Goal: Task Accomplishment & Management: Manage account settings

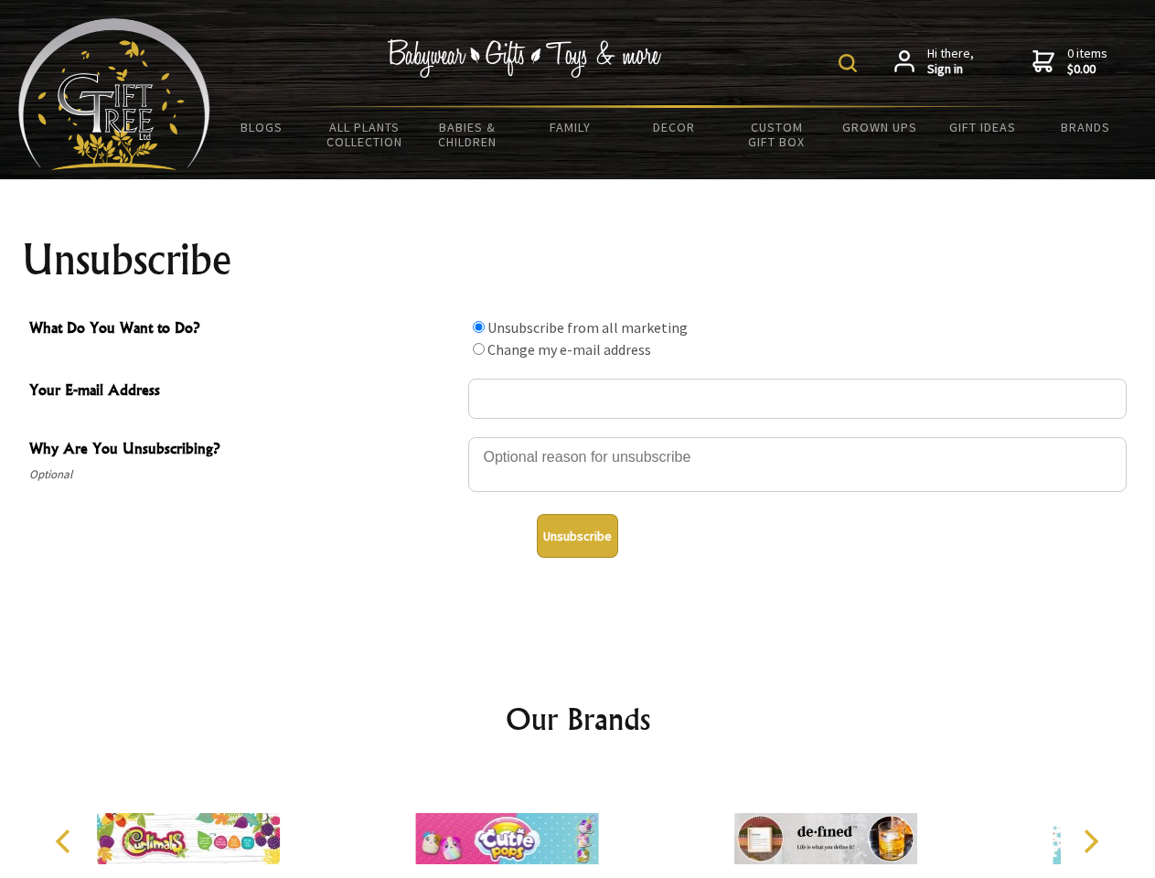
click at [850, 63] on img at bounding box center [847, 63] width 18 height 18
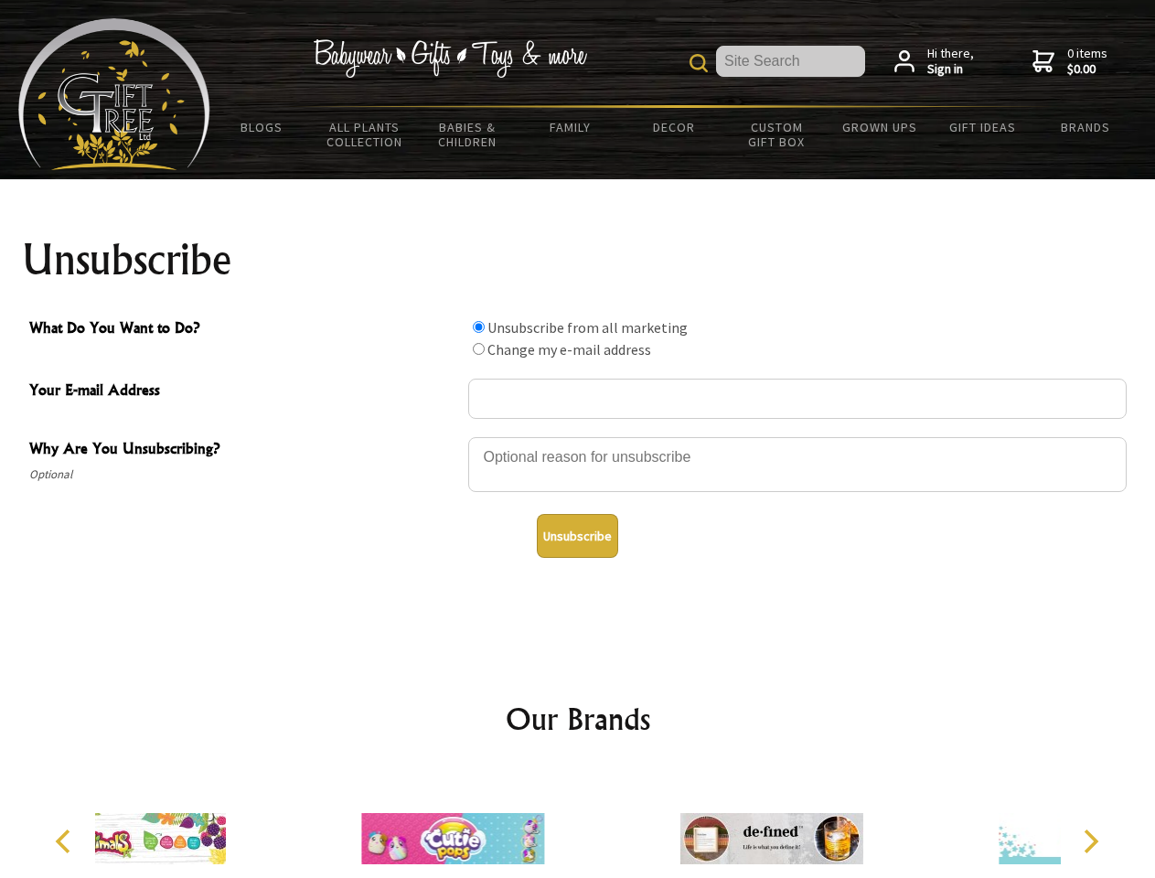
click at [578, 436] on div at bounding box center [797, 467] width 658 height 64
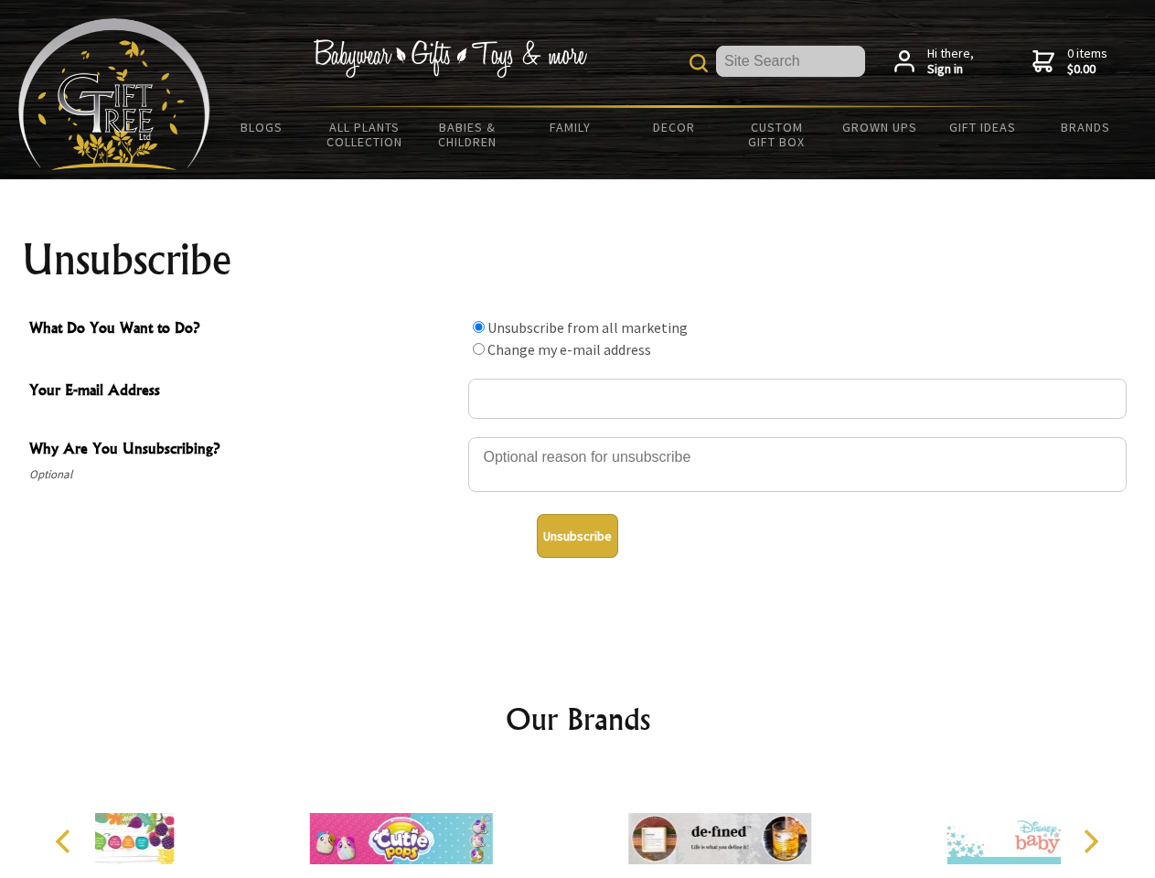
click at [478, 326] on input "What Do You Want to Do?" at bounding box center [479, 327] width 12 height 12
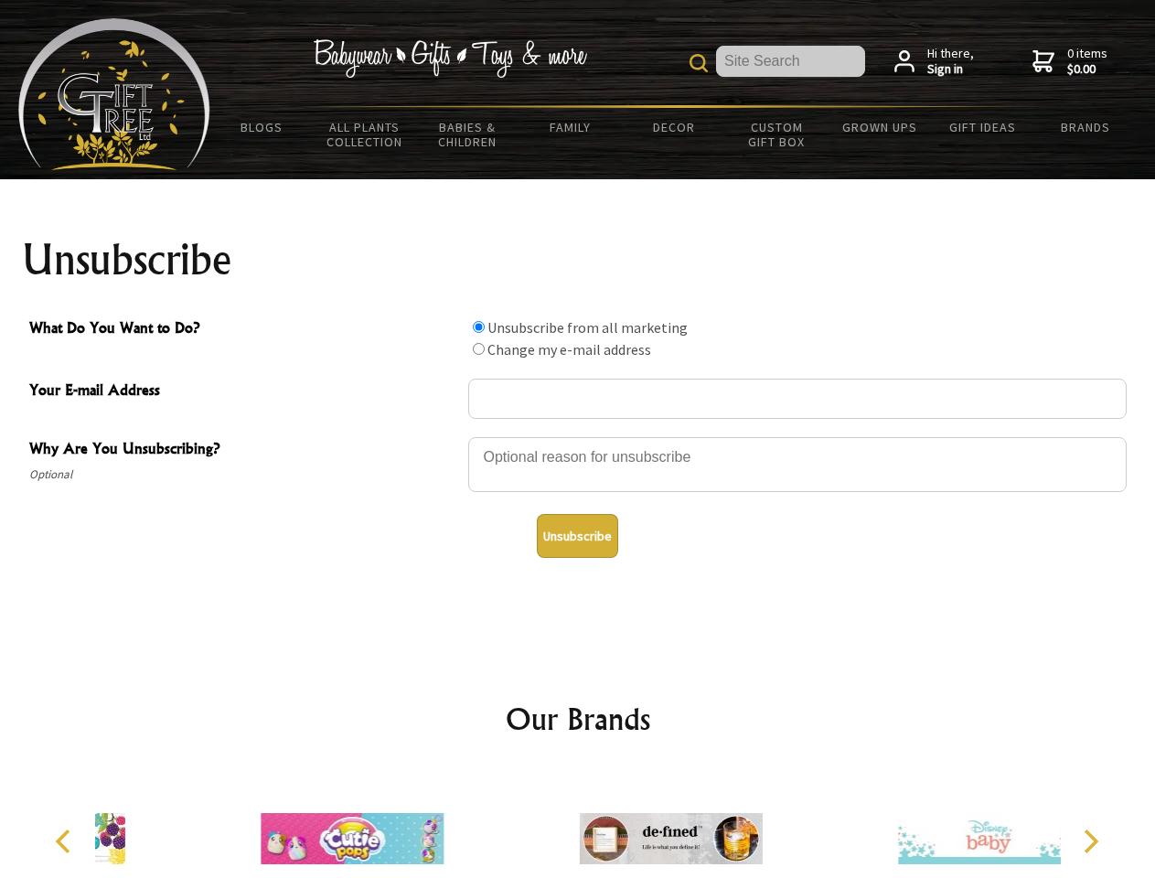
click at [478, 348] on input "What Do You Want to Do?" at bounding box center [479, 349] width 12 height 12
radio input "true"
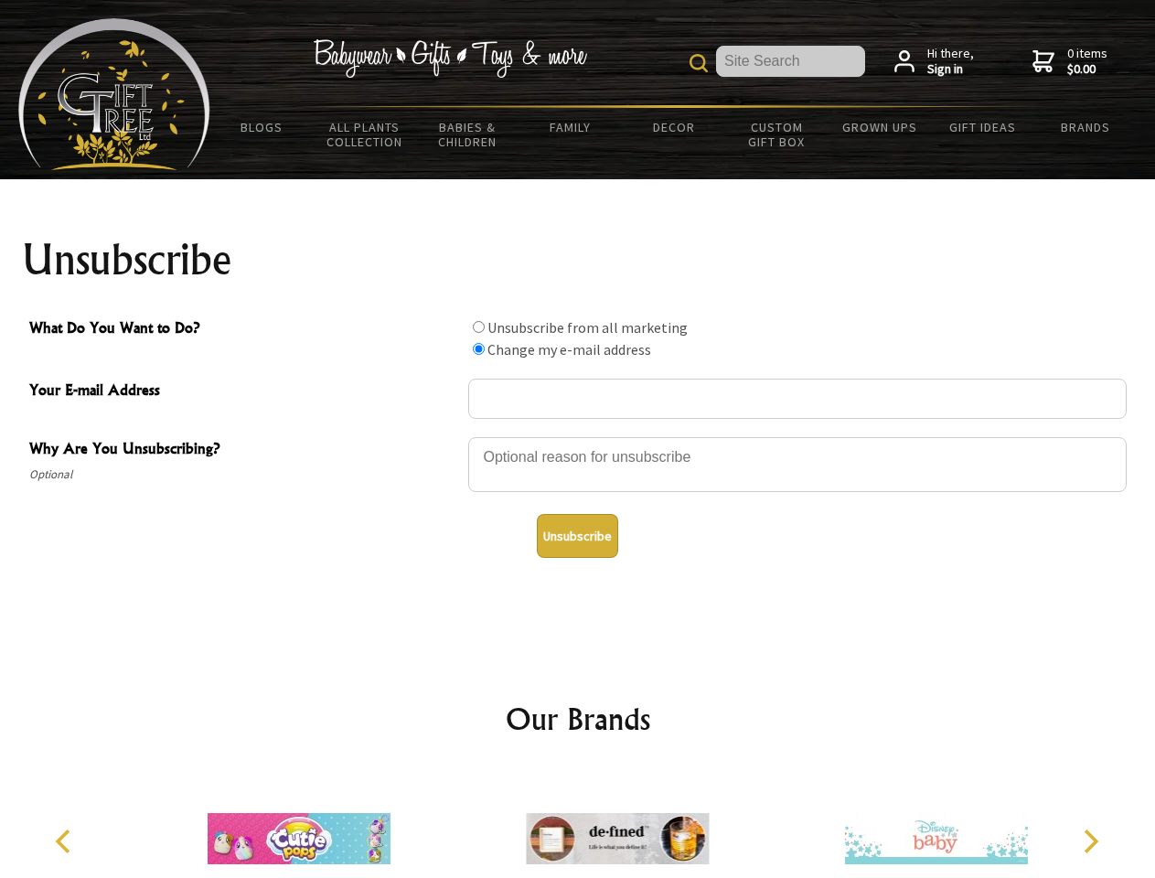
click at [577, 536] on button "Unsubscribe" at bounding box center [577, 536] width 81 height 44
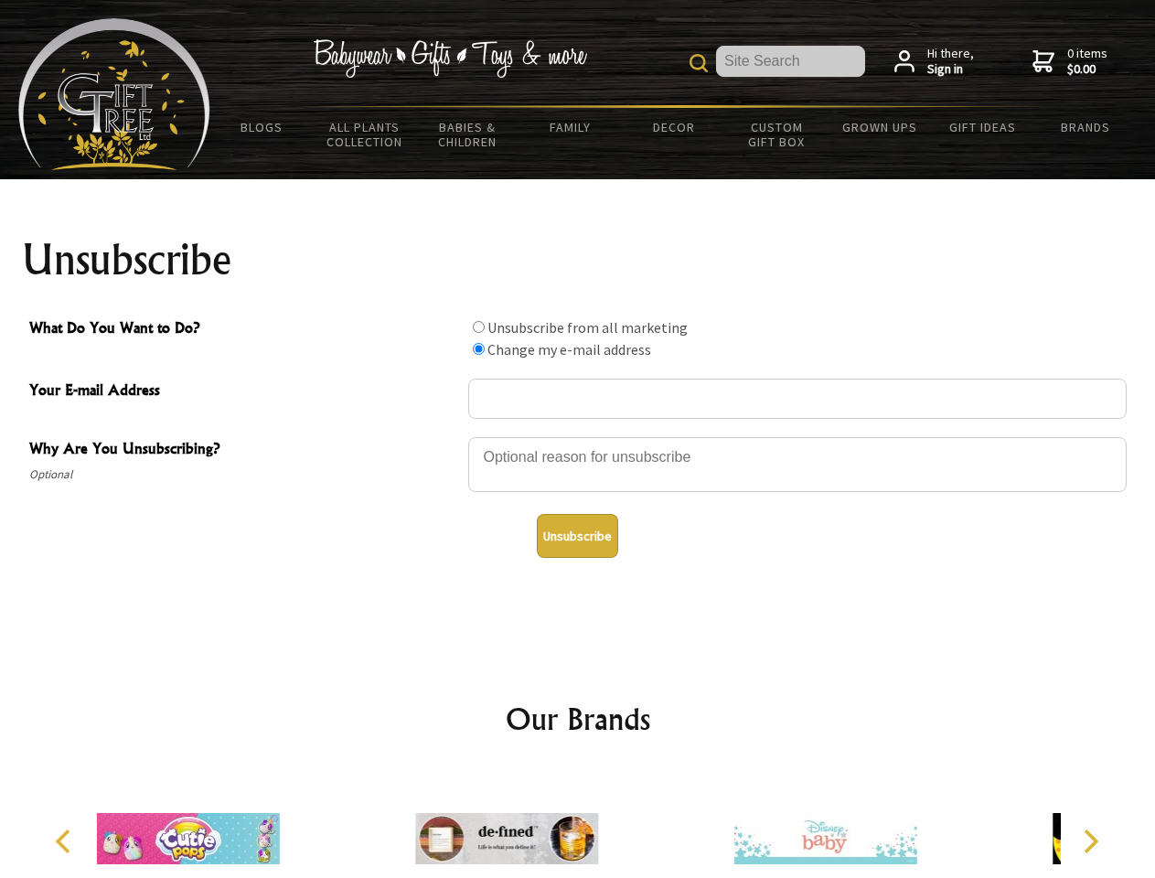
click at [66, 841] on icon "Previous" at bounding box center [65, 841] width 24 height 24
click at [1090, 841] on icon "Next" at bounding box center [1089, 841] width 24 height 24
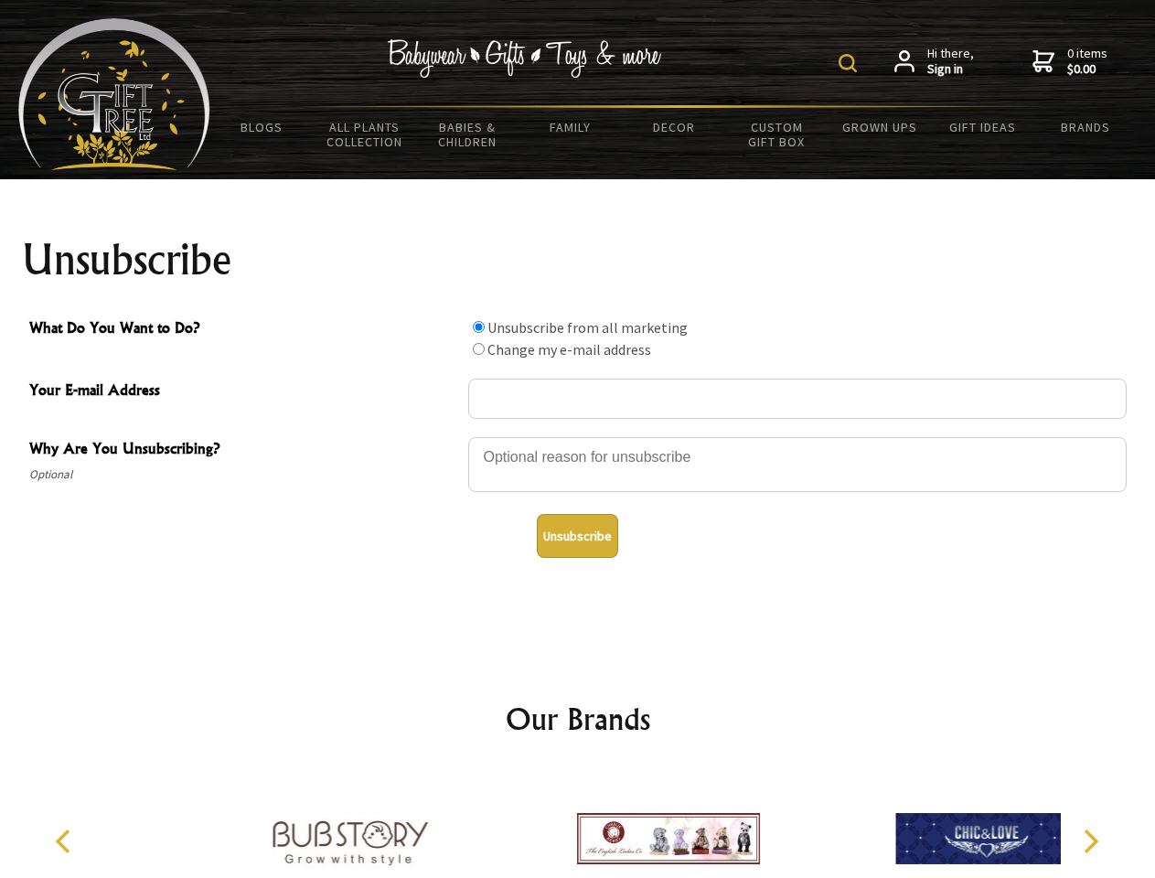
click at [850, 63] on img at bounding box center [847, 63] width 18 height 18
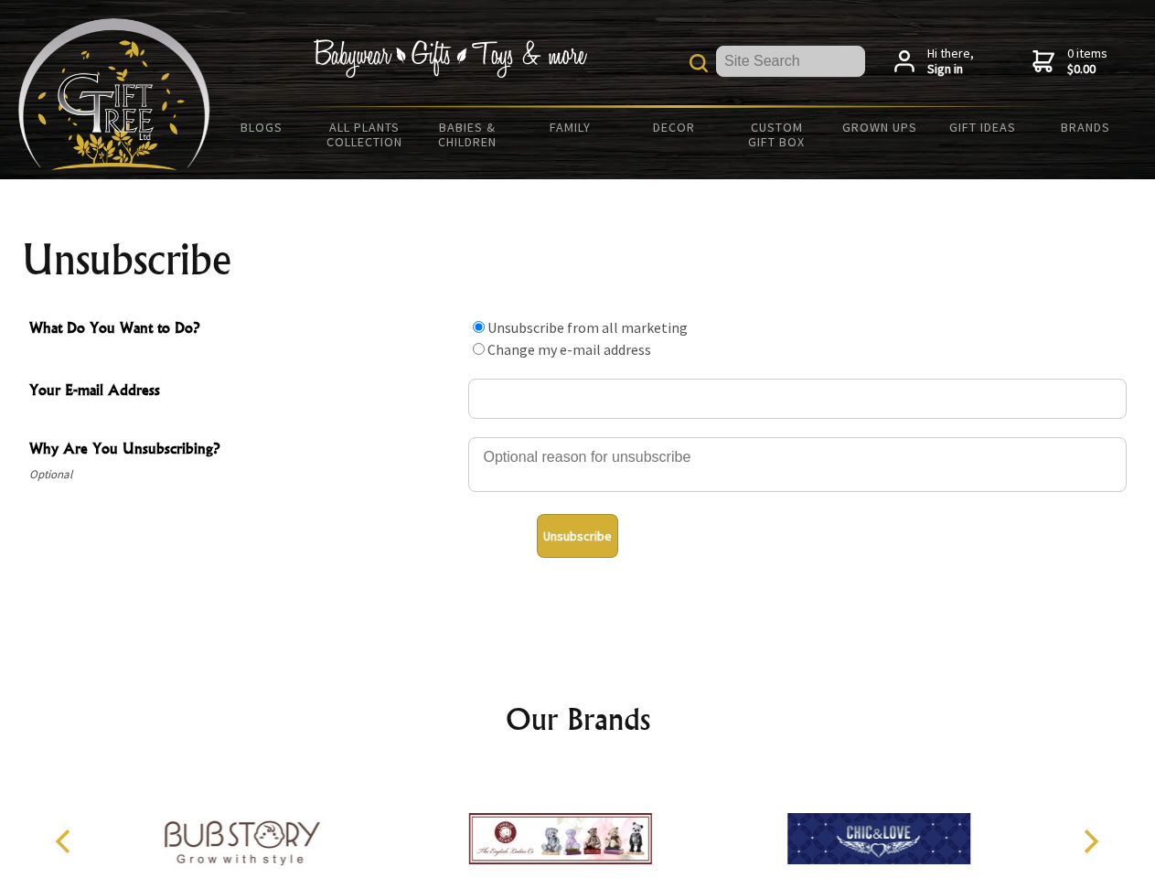
click at [578, 436] on div at bounding box center [797, 467] width 658 height 64
click at [478, 326] on input "What Do You Want to Do?" at bounding box center [479, 327] width 12 height 12
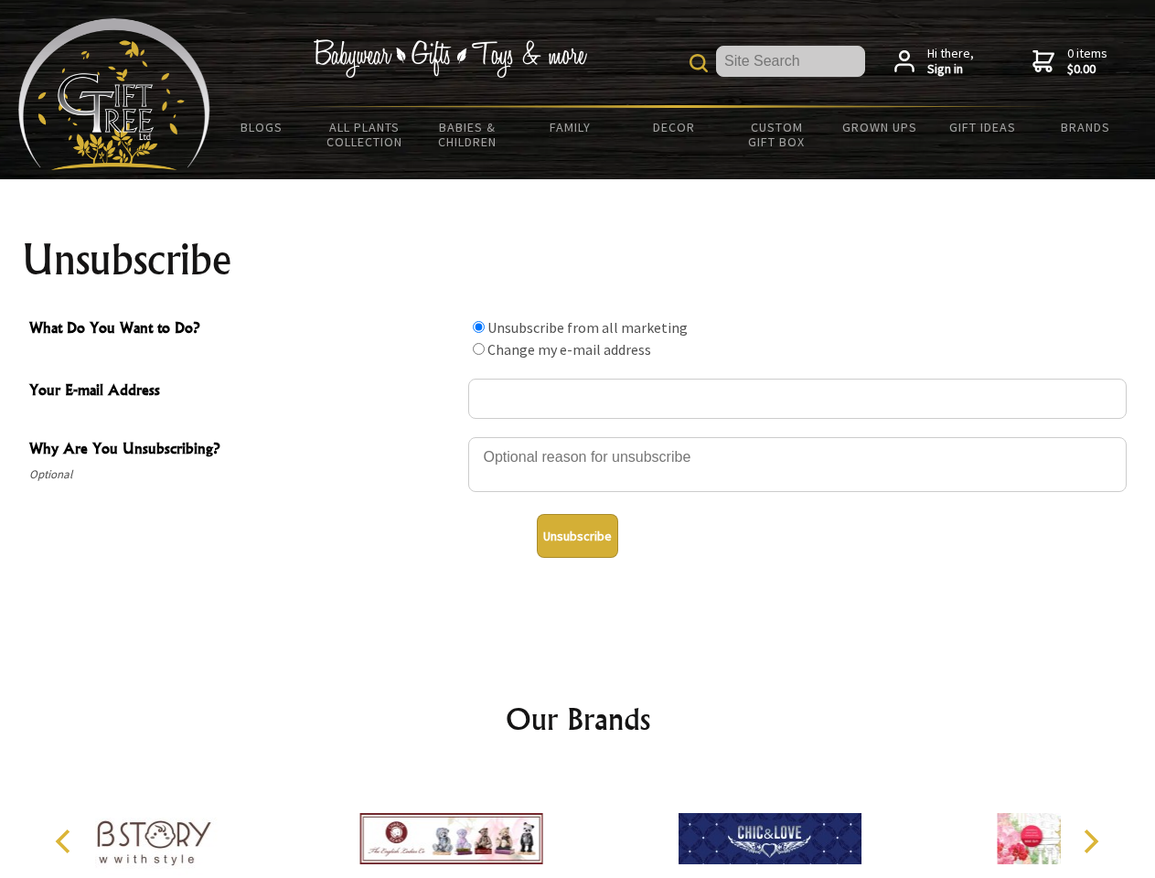
click at [478, 348] on input "What Do You Want to Do?" at bounding box center [479, 349] width 12 height 12
radio input "true"
click at [577, 536] on button "Unsubscribe" at bounding box center [577, 536] width 81 height 44
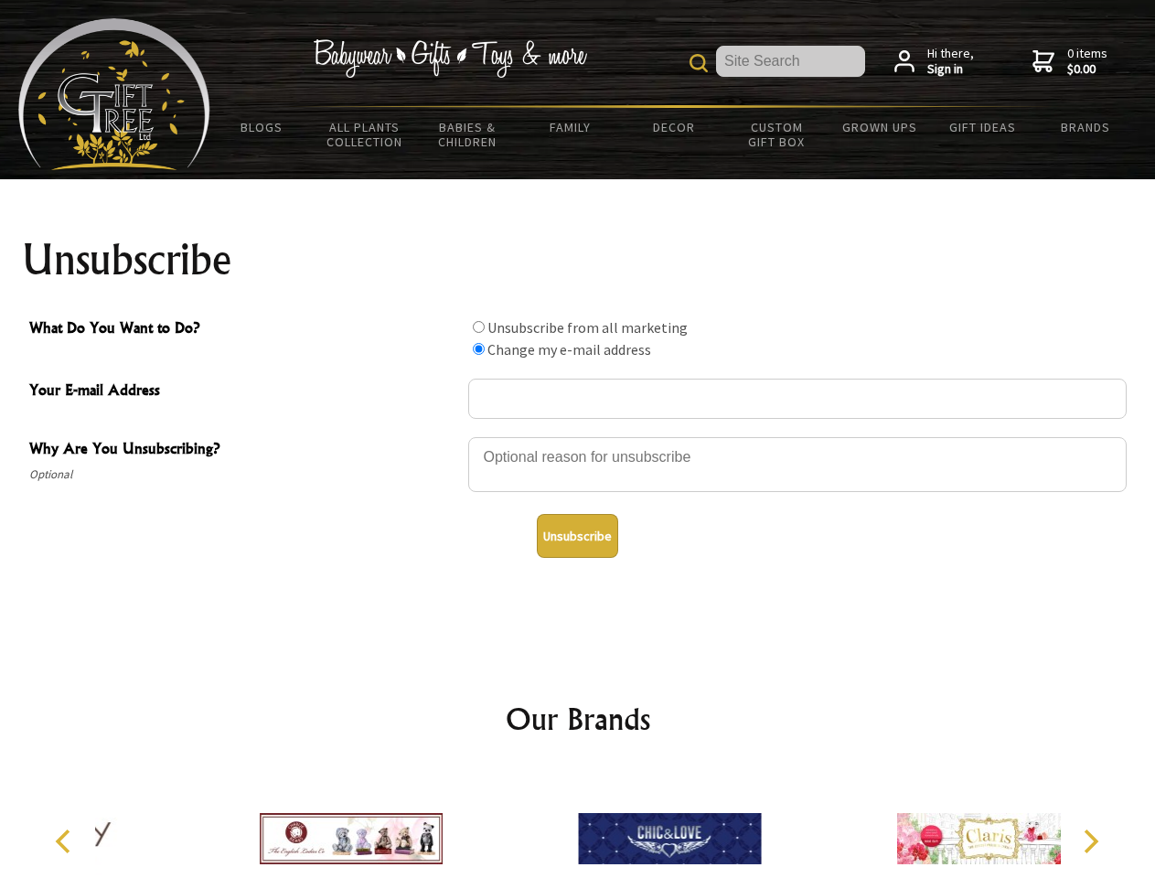
click at [66, 841] on icon "Previous" at bounding box center [65, 841] width 24 height 24
click at [1090, 841] on icon "Next" at bounding box center [1089, 841] width 24 height 24
